Goal: Unclear

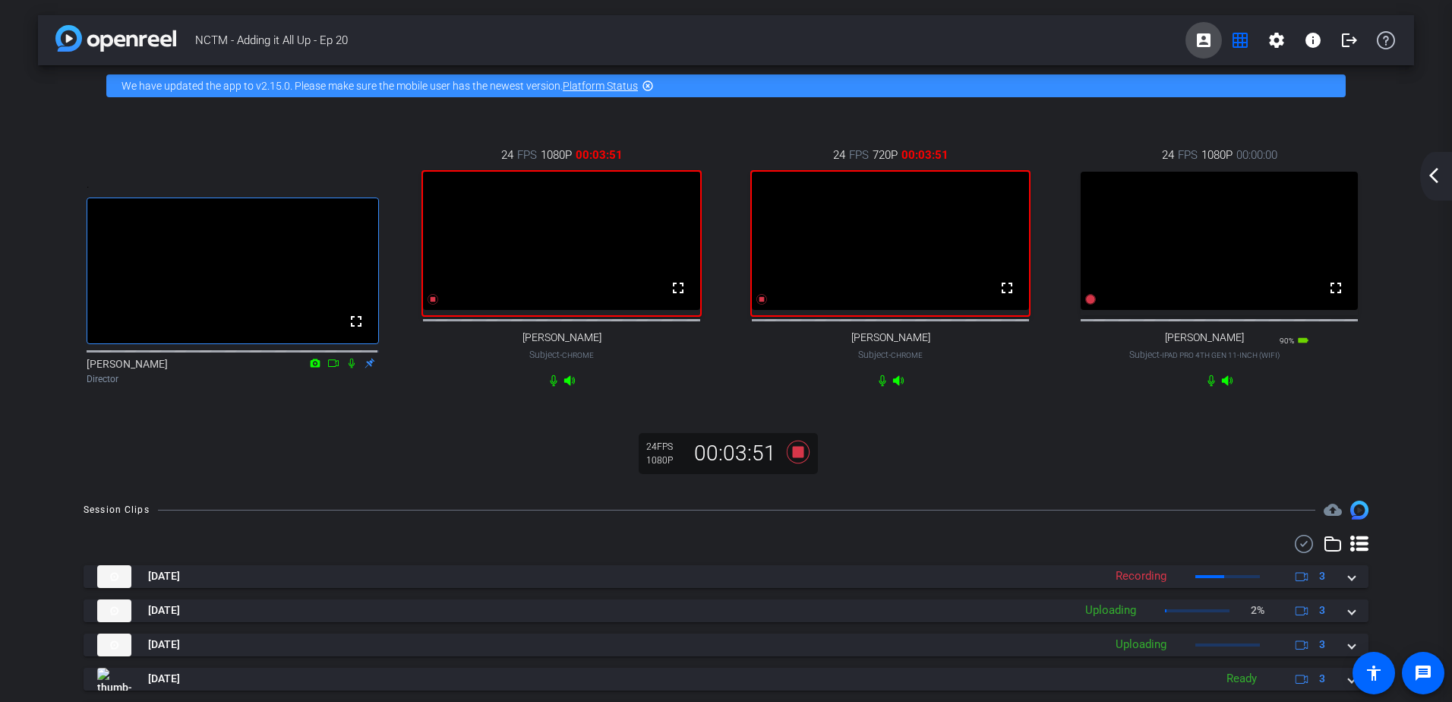
click at [1195, 39] on mat-icon "account_box" at bounding box center [1204, 40] width 18 height 18
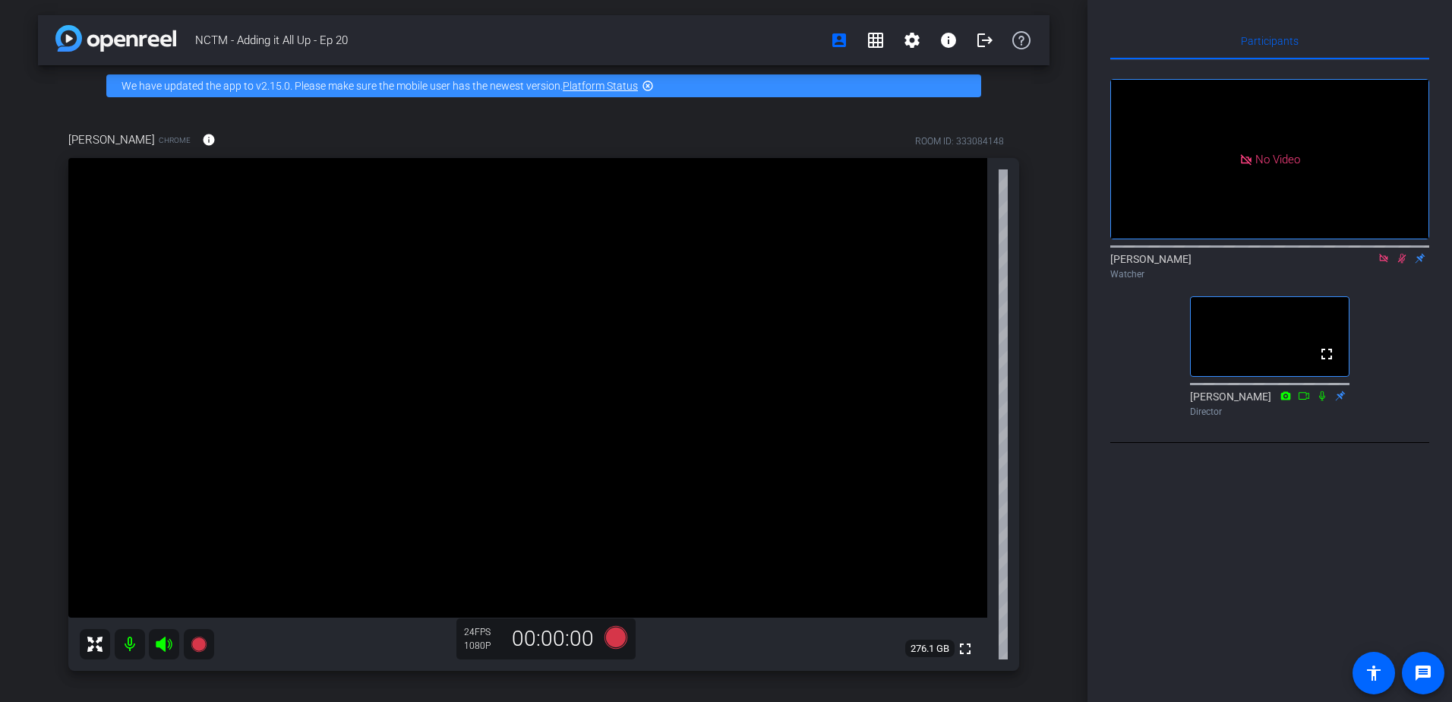
click at [1382, 264] on icon at bounding box center [1384, 258] width 12 height 11
click at [835, 44] on mat-icon "account_box" at bounding box center [839, 40] width 18 height 18
click at [866, 41] on mat-icon "grid_on" at bounding box center [875, 40] width 18 height 18
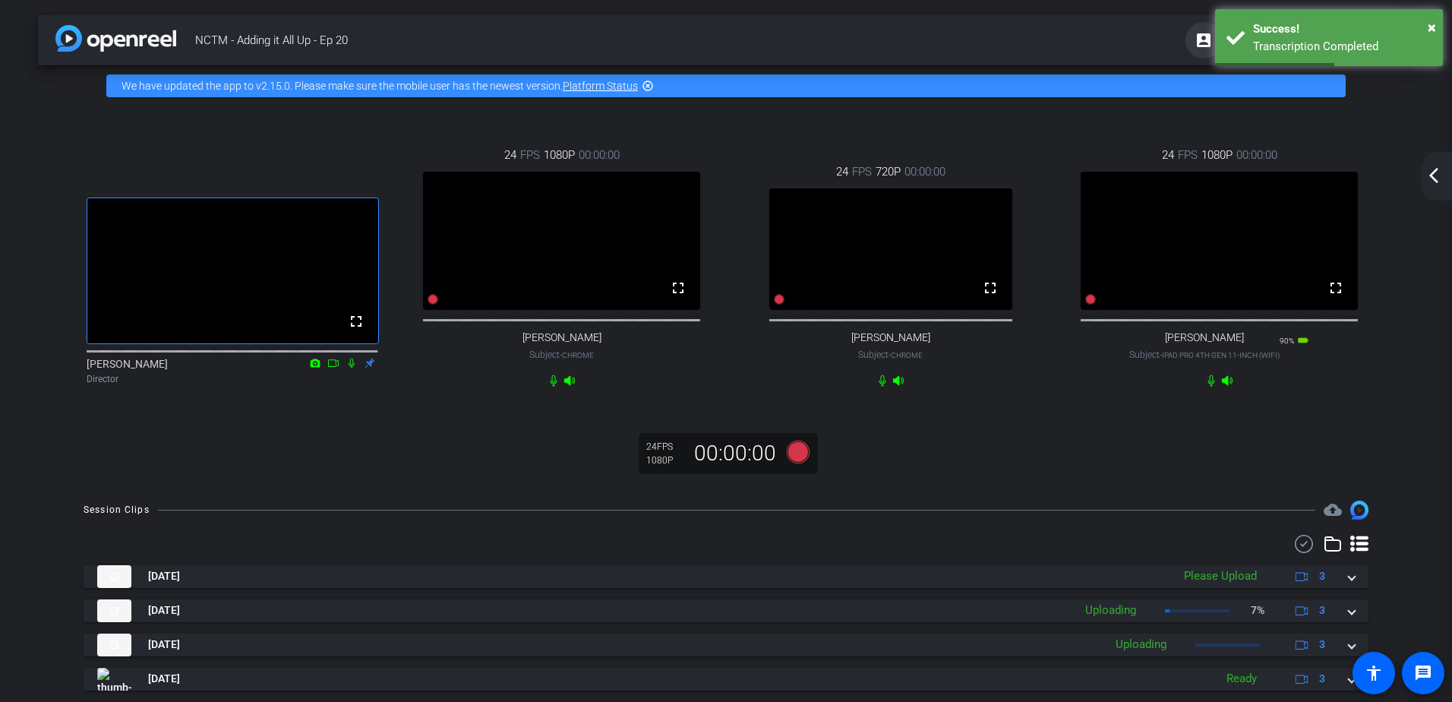
click at [1185, 42] on span at bounding box center [1203, 40] width 36 height 36
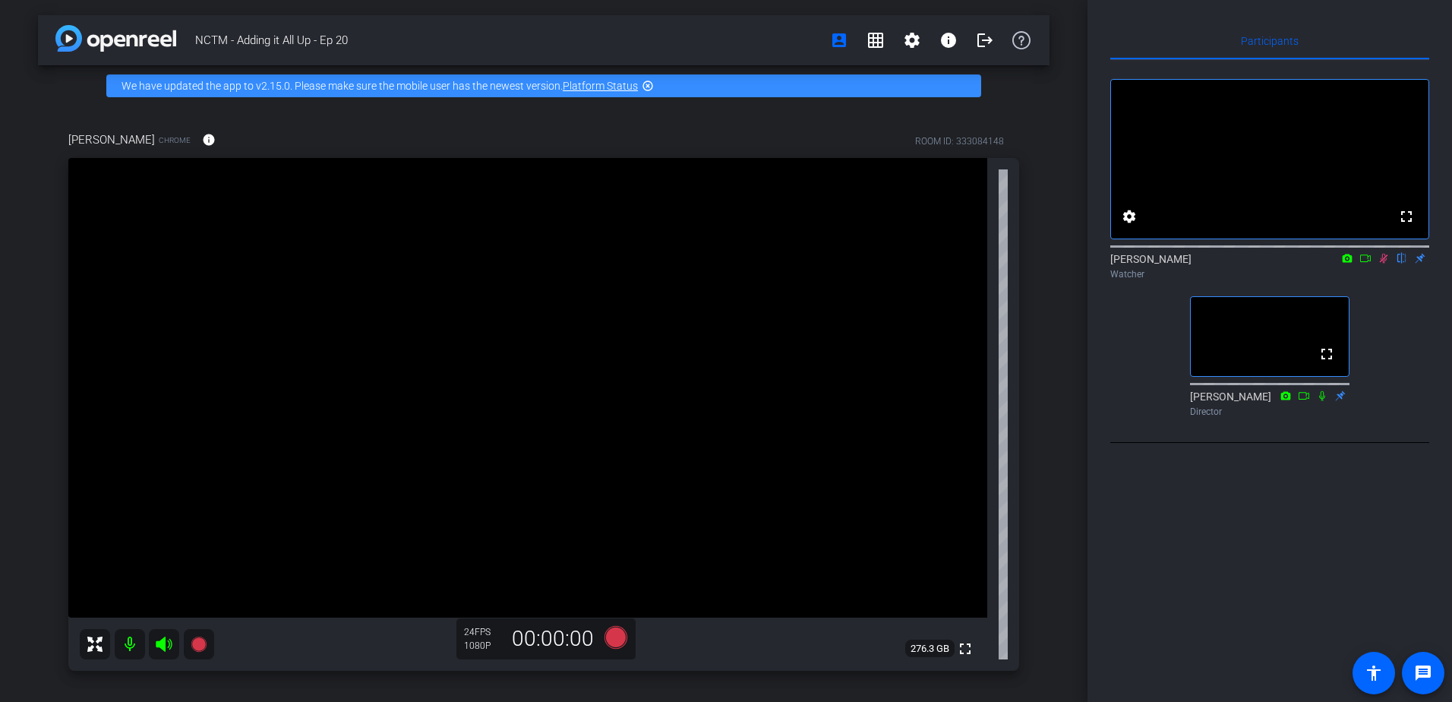
click at [1382, 264] on icon at bounding box center [1384, 258] width 12 height 11
click at [870, 46] on mat-icon "grid_on" at bounding box center [875, 40] width 18 height 18
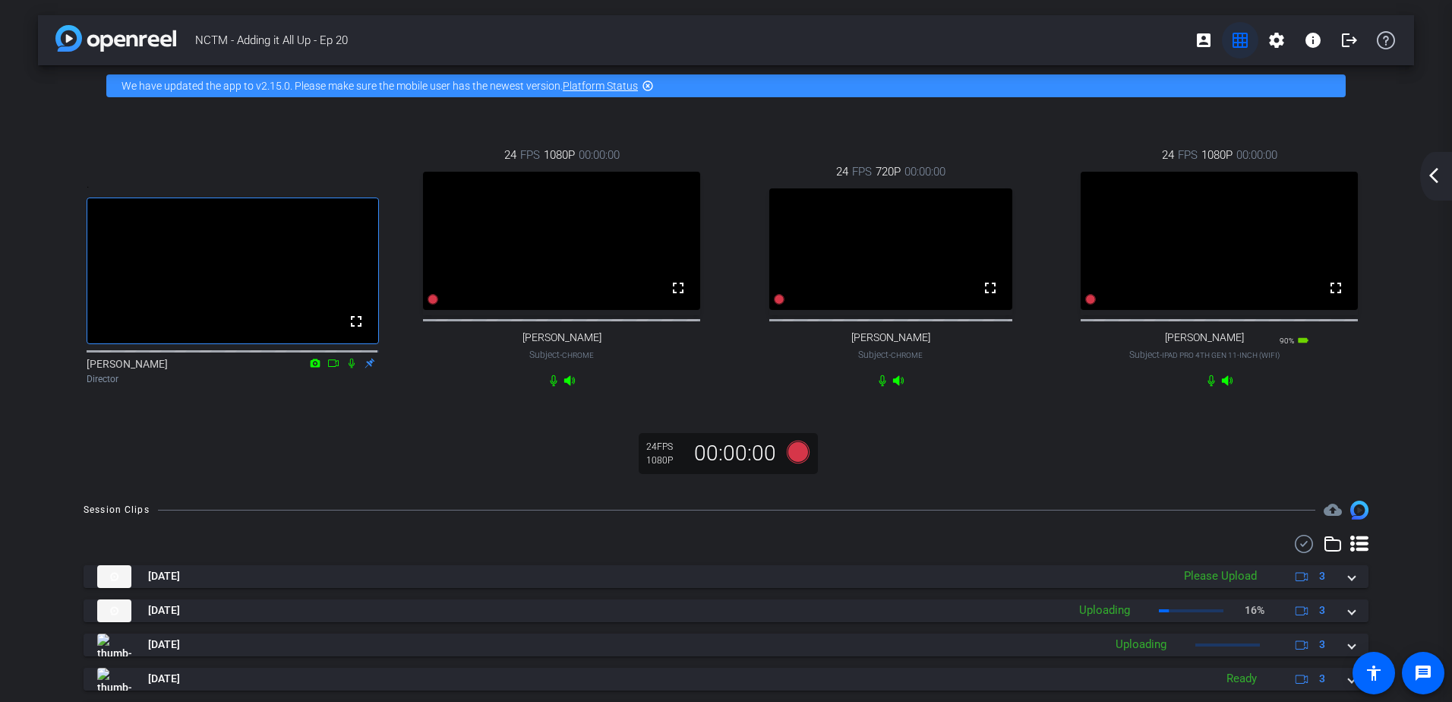
click at [1237, 36] on mat-icon "grid_on" at bounding box center [1240, 40] width 18 height 18
drag, startPoint x: 1237, startPoint y: 36, endPoint x: 1237, endPoint y: 28, distance: 8.4
click at [1237, 28] on button "grid_on" at bounding box center [1240, 40] width 36 height 36
click at [1236, 33] on mat-icon "grid_on" at bounding box center [1240, 40] width 18 height 18
click at [1211, 46] on span at bounding box center [1203, 40] width 36 height 36
